Goal: Task Accomplishment & Management: Use online tool/utility

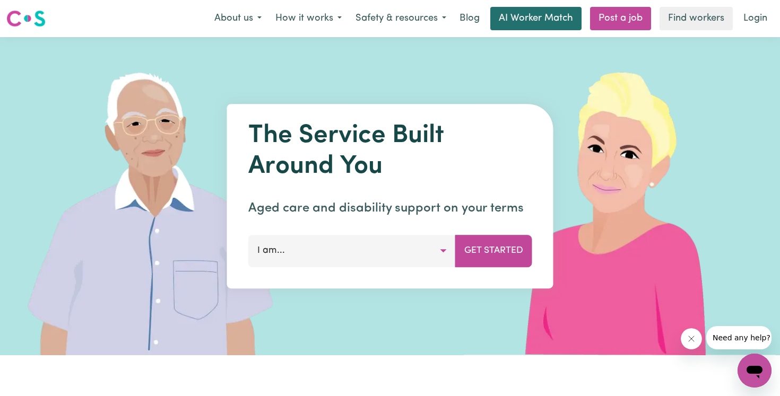
click at [563, 19] on link "AI Worker Match" at bounding box center [535, 18] width 91 height 23
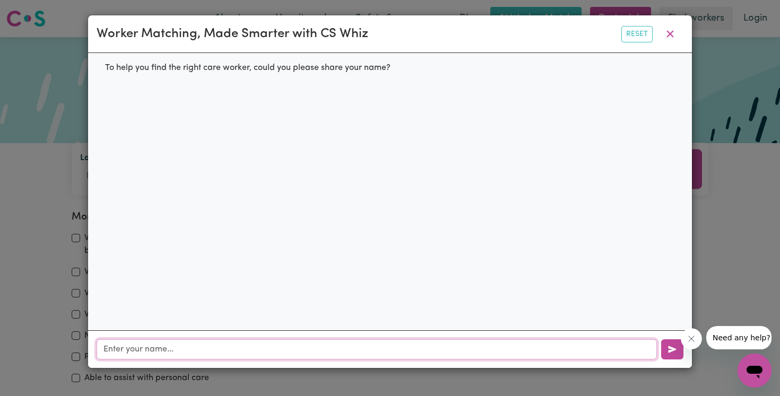
click at [308, 347] on input "text" at bounding box center [377, 350] width 560 height 20
type input "Nikhil"
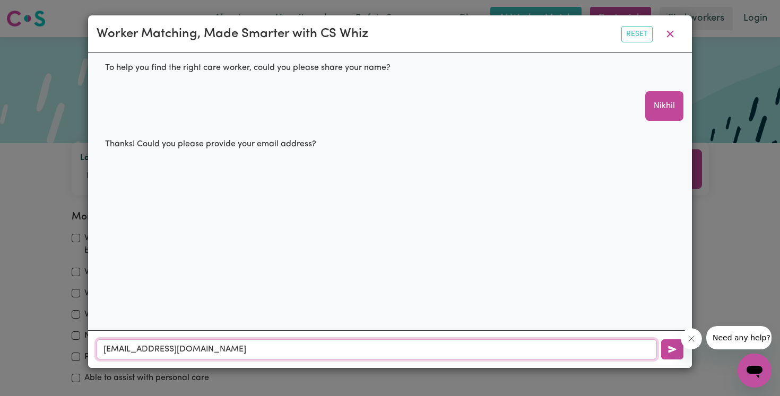
type input "[EMAIL_ADDRESS][DOMAIN_NAME]"
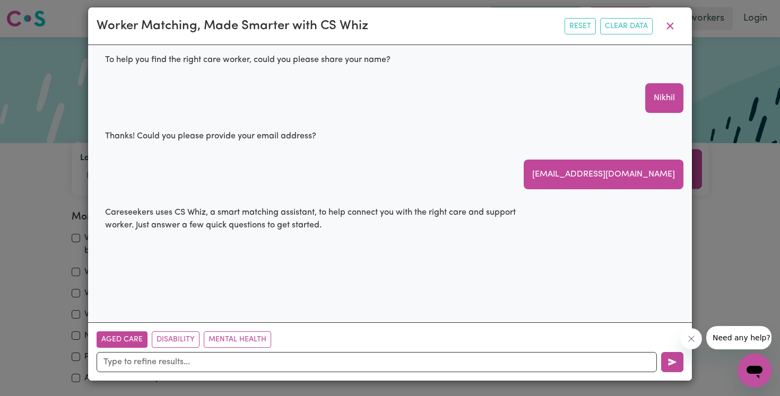
click at [129, 341] on button "Aged Care" at bounding box center [122, 340] width 51 height 16
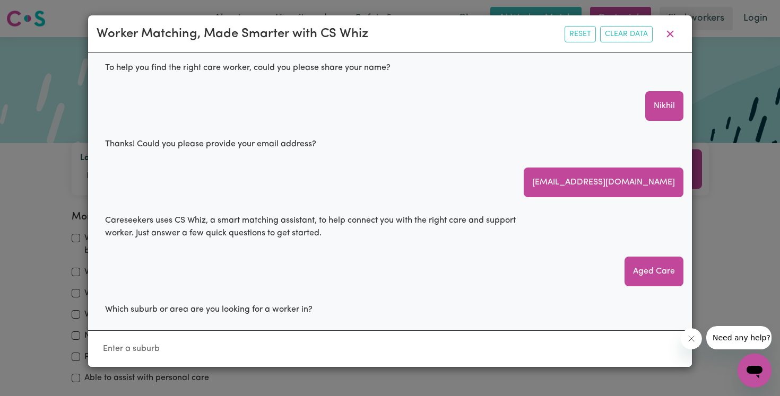
scroll to position [3, 0]
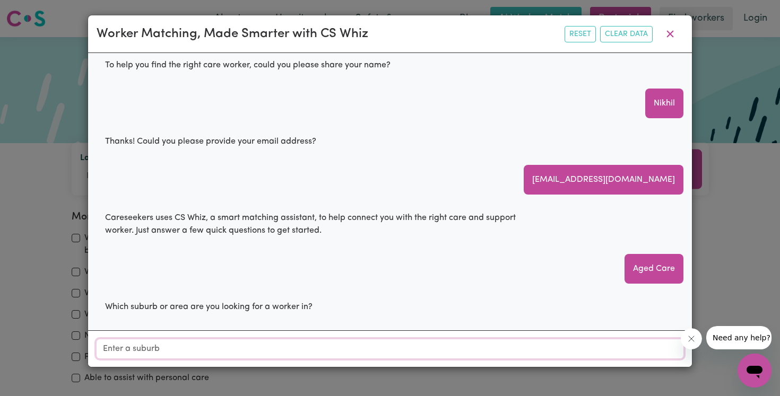
click at [204, 342] on input "Location" at bounding box center [390, 349] width 587 height 19
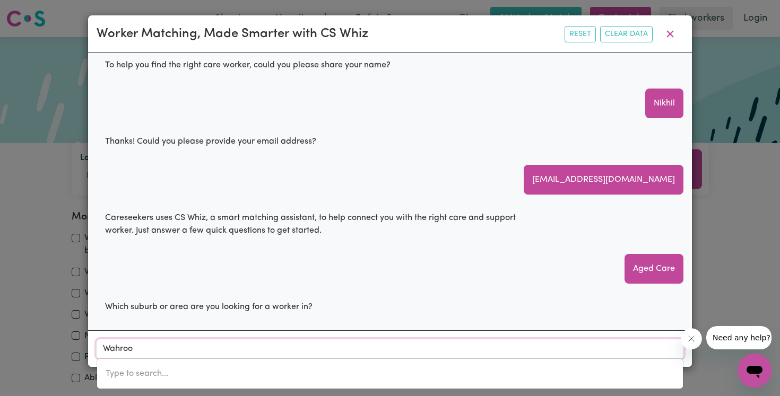
type input "Wahroon"
type input "WahroonGA, [GEOGRAPHIC_DATA], 2076"
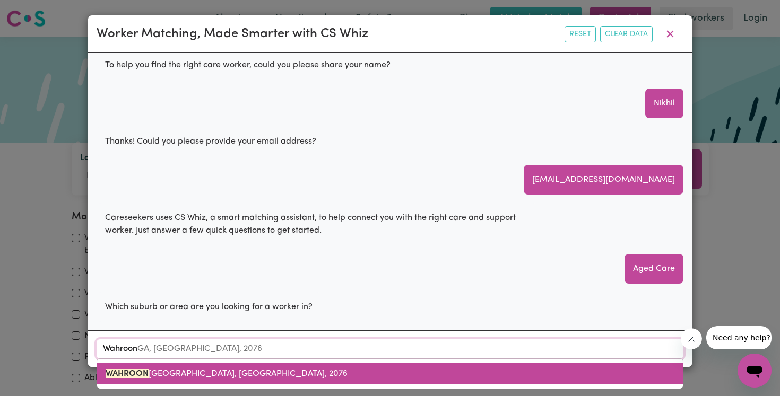
click at [178, 375] on span "WAHROON [GEOGRAPHIC_DATA], [GEOGRAPHIC_DATA], 2076" at bounding box center [227, 374] width 242 height 8
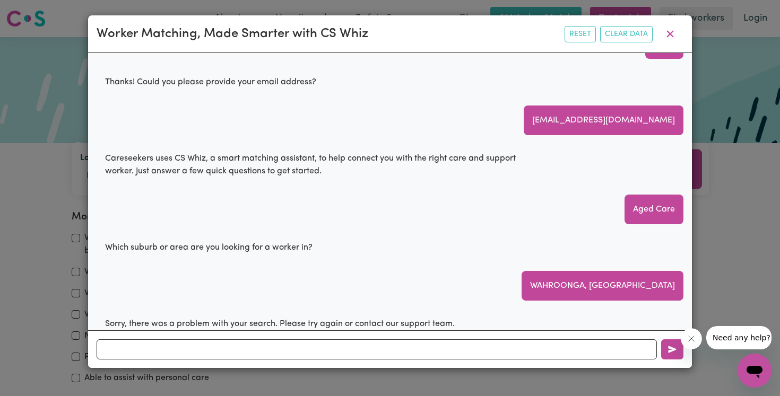
scroll to position [79, 0]
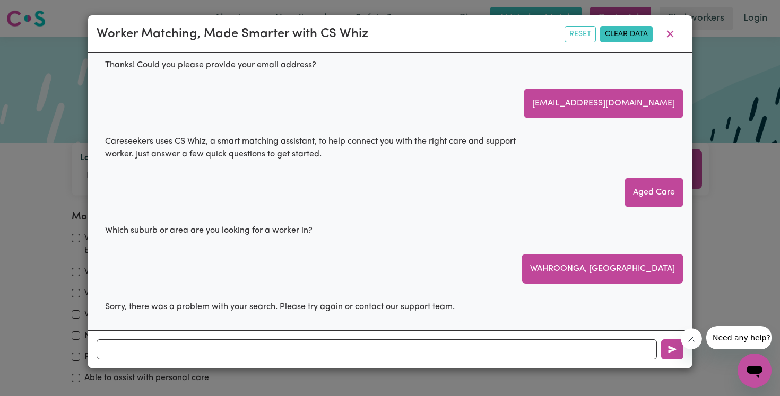
click at [633, 38] on button "Clear Data" at bounding box center [626, 34] width 53 height 16
click at [673, 35] on icon "button" at bounding box center [670, 34] width 13 height 13
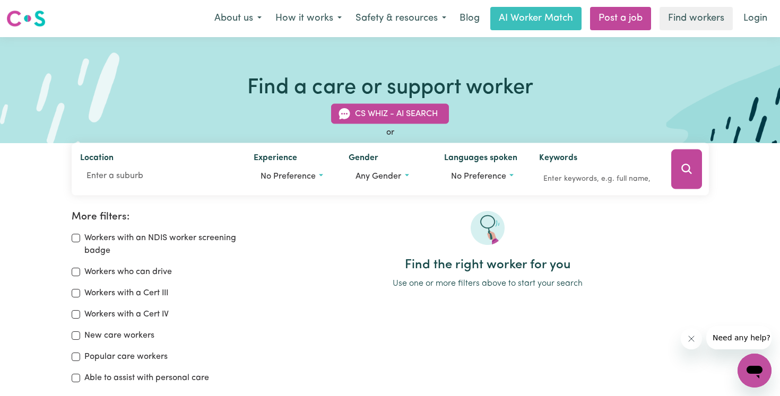
scroll to position [0, 0]
click at [555, 22] on link "AI Worker Match" at bounding box center [535, 18] width 91 height 23
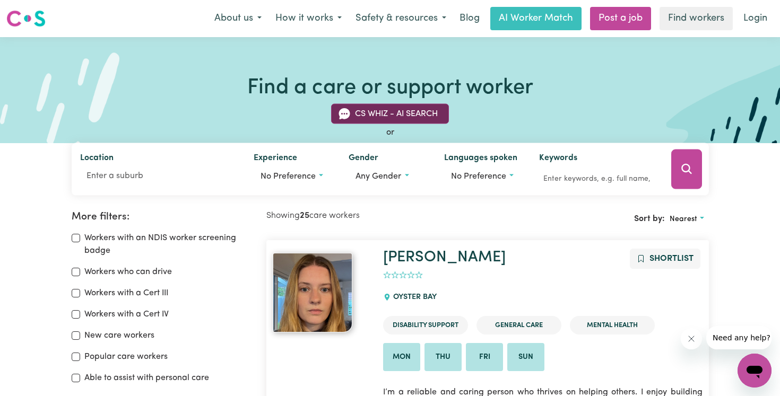
click at [420, 117] on button "CS Whiz - AI Search" at bounding box center [390, 114] width 118 height 20
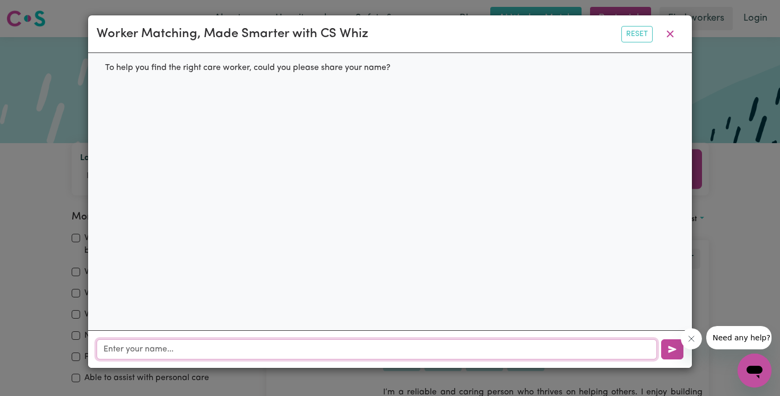
click at [225, 346] on input "text" at bounding box center [377, 350] width 560 height 20
type input "Nikhil"
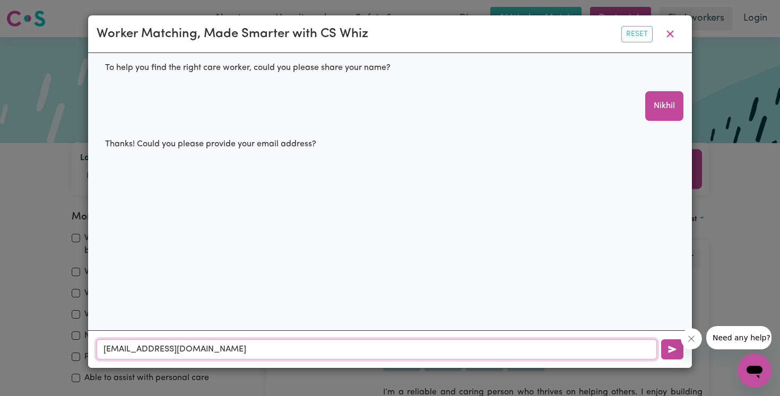
type input "[EMAIL_ADDRESS][DOMAIN_NAME]"
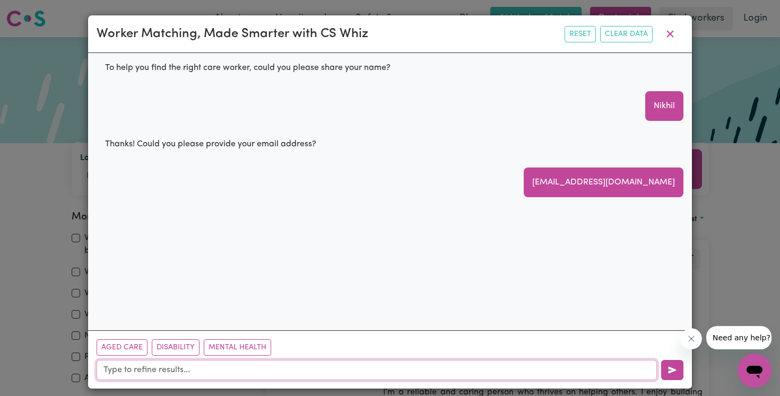
scroll to position [8, 0]
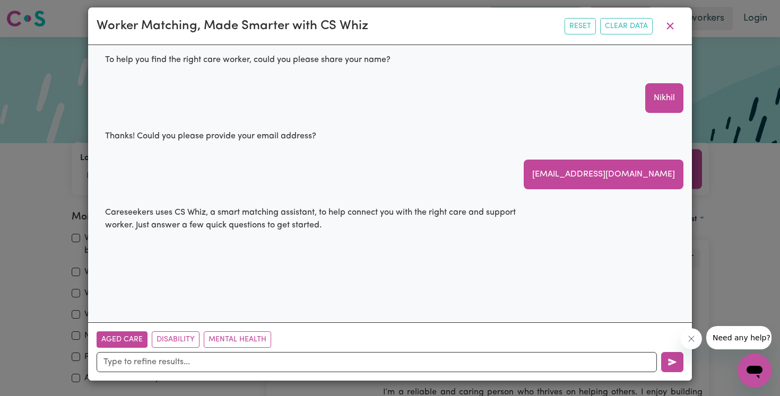
click at [132, 340] on button "Aged Care" at bounding box center [122, 340] width 51 height 16
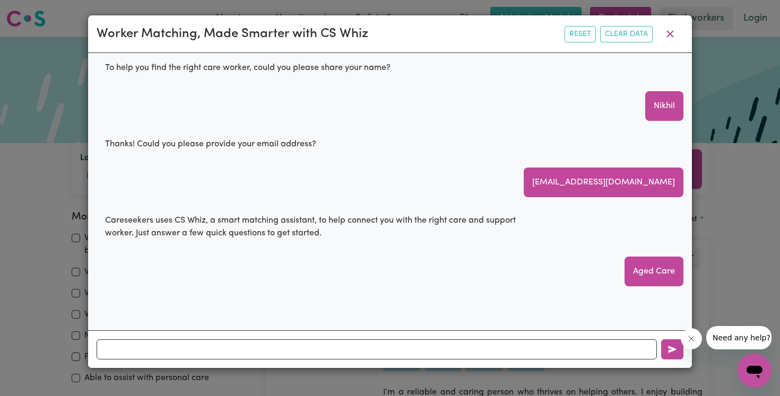
scroll to position [3, 0]
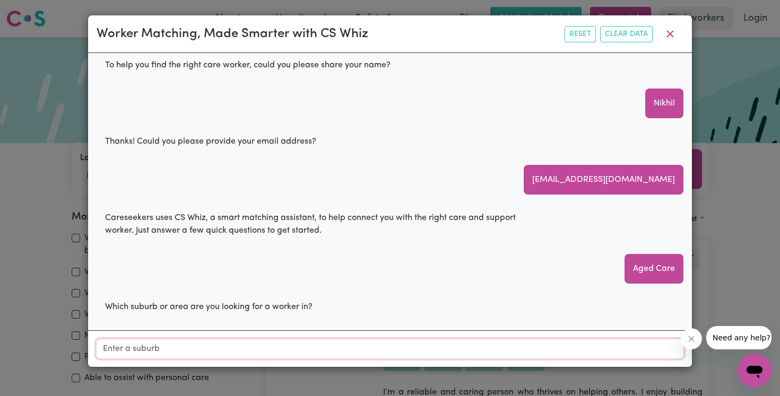
click at [202, 342] on input "Location" at bounding box center [390, 349] width 587 height 19
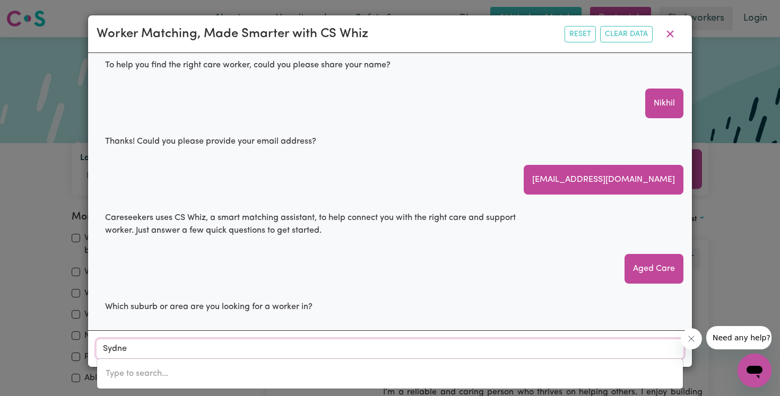
type input "[GEOGRAPHIC_DATA]"
type input "[GEOGRAPHIC_DATA], [GEOGRAPHIC_DATA], 2000"
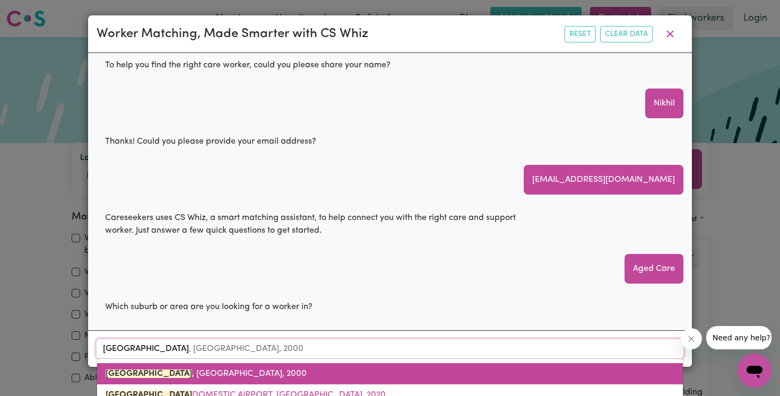
click at [179, 371] on span "[GEOGRAPHIC_DATA] , [GEOGRAPHIC_DATA], 2000" at bounding box center [206, 374] width 201 height 8
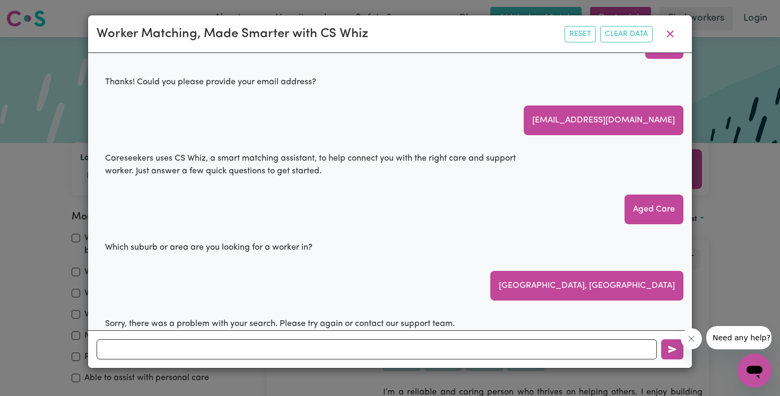
scroll to position [79, 0]
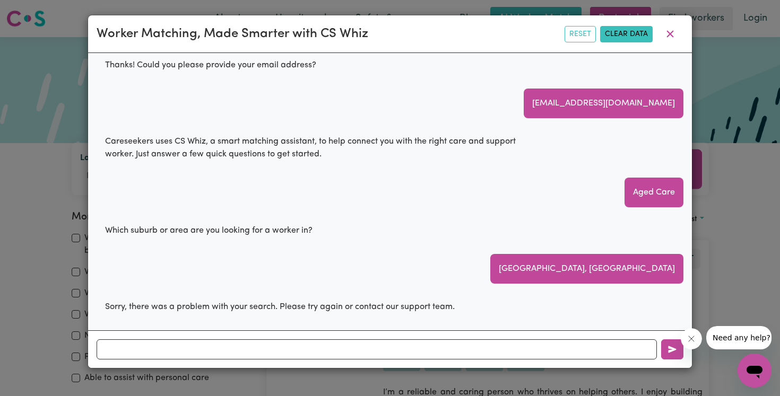
click at [637, 35] on button "Clear Data" at bounding box center [626, 34] width 53 height 16
click at [671, 30] on icon "button" at bounding box center [670, 34] width 13 height 13
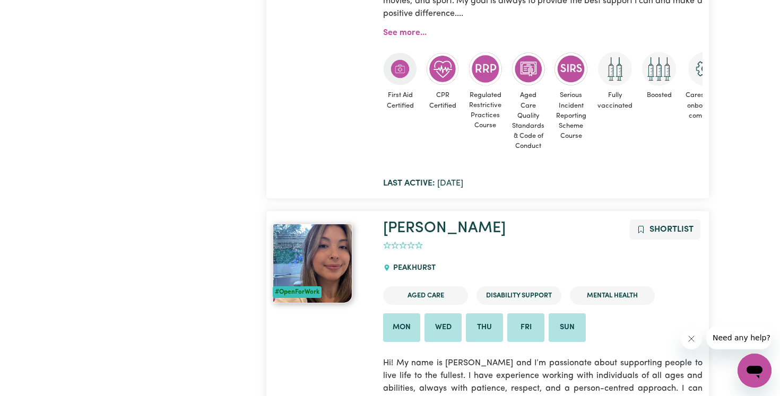
scroll to position [0, 0]
